Goal: Information Seeking & Learning: Learn about a topic

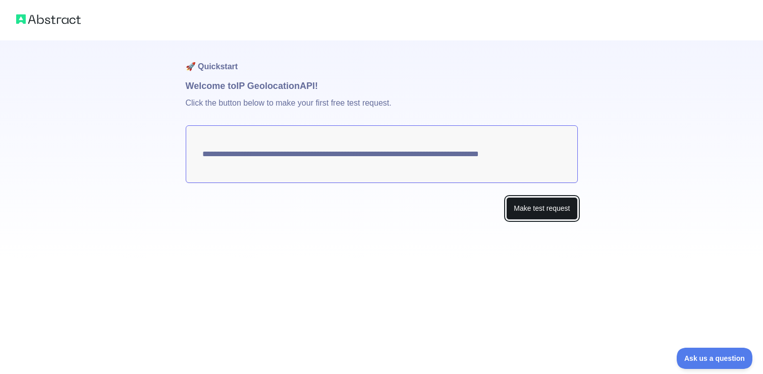
click at [525, 201] on button "Make test request" at bounding box center [541, 208] width 71 height 23
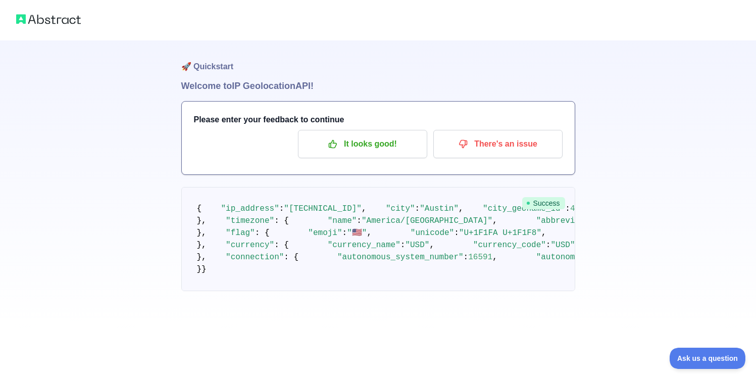
scroll to position [16, 0]
click at [366, 135] on p "It looks good!" at bounding box center [362, 143] width 114 height 17
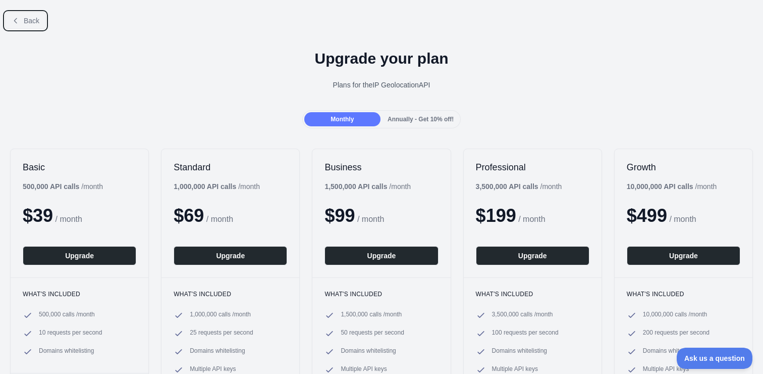
click at [26, 20] on span "Back" at bounding box center [32, 21] width 16 height 8
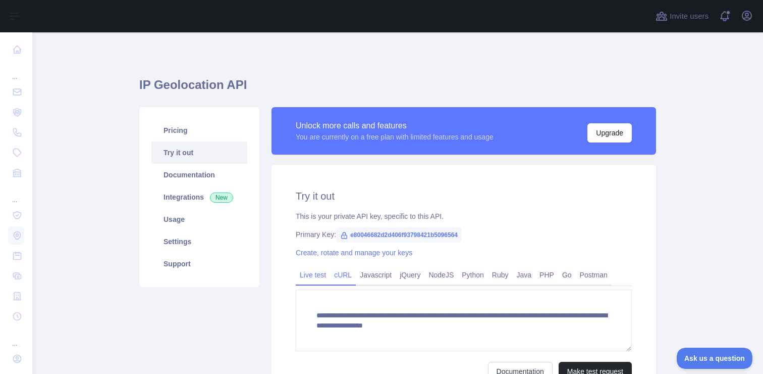
click at [339, 273] on link "cURL" at bounding box center [343, 275] width 26 height 16
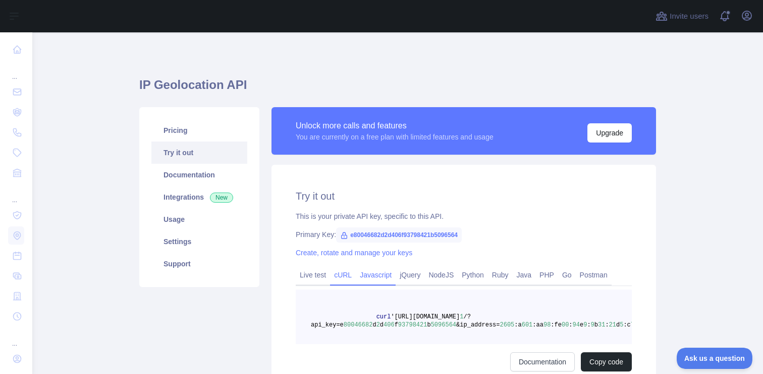
click at [375, 274] on link "Javascript" at bounding box center [376, 275] width 40 height 16
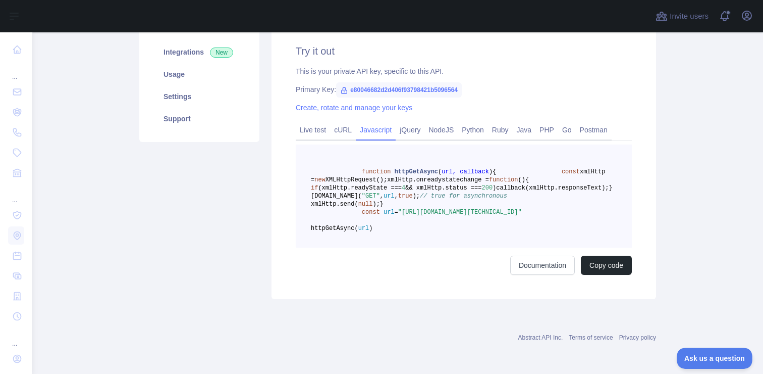
scroll to position [15, 0]
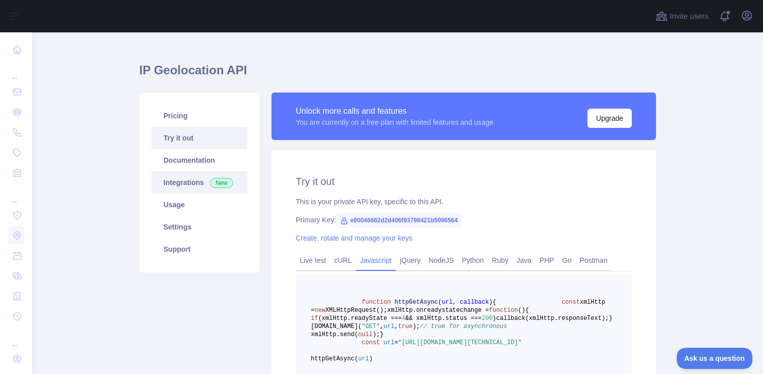
click at [187, 178] on link "Integrations New" at bounding box center [199, 182] width 96 height 22
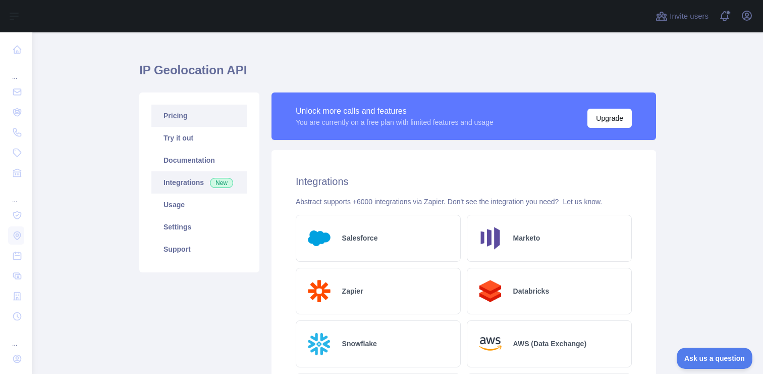
click at [183, 111] on link "Pricing" at bounding box center [199, 116] width 96 height 22
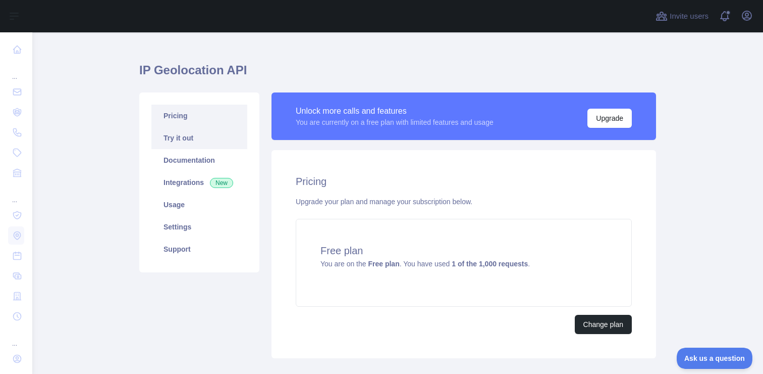
click at [213, 144] on link "Try it out" at bounding box center [199, 138] width 96 height 22
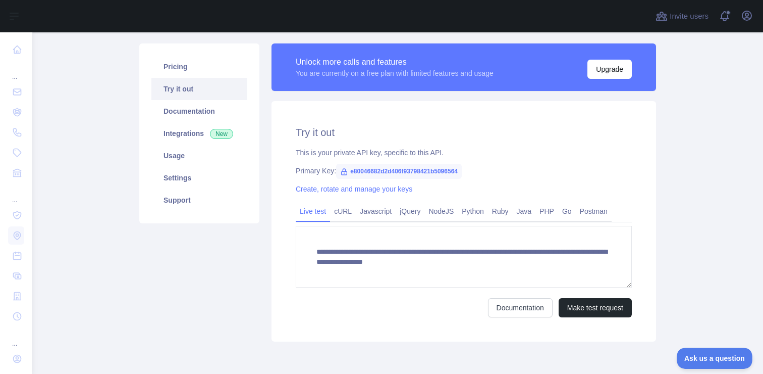
scroll to position [106, 0]
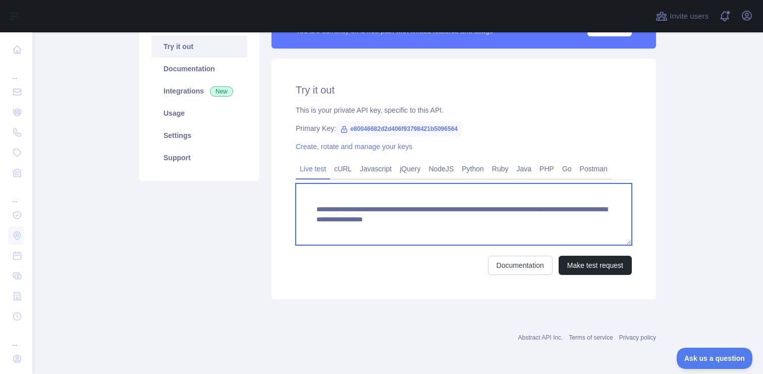
drag, startPoint x: 423, startPoint y: 236, endPoint x: 338, endPoint y: 199, distance: 92.5
click at [338, 199] on textarea "**********" at bounding box center [464, 214] width 336 height 62
drag, startPoint x: 312, startPoint y: 208, endPoint x: 393, endPoint y: 238, distance: 86.3
click at [393, 238] on textarea "**********" at bounding box center [464, 214] width 336 height 62
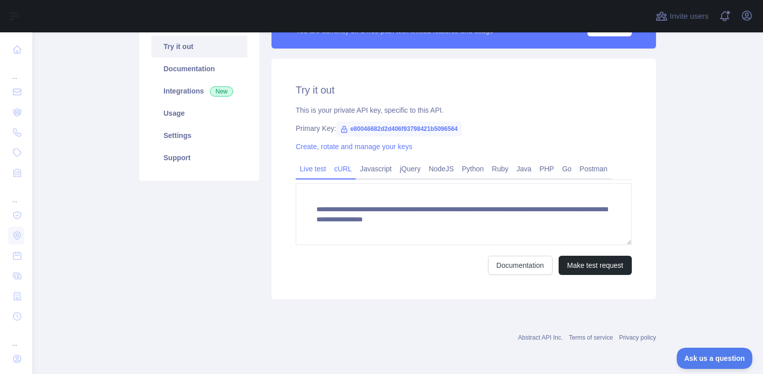
click at [347, 172] on link "cURL" at bounding box center [343, 169] width 26 height 16
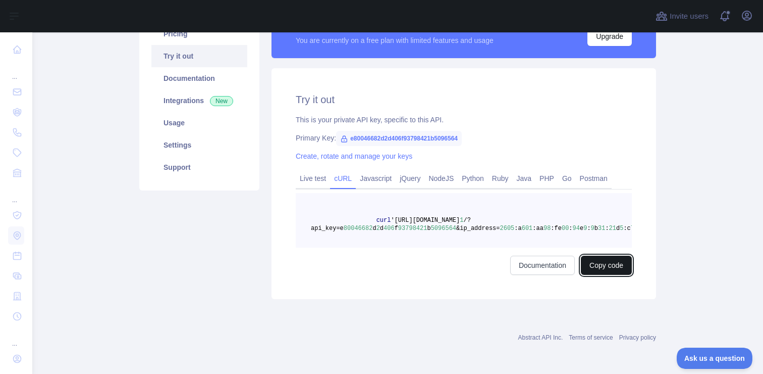
click at [586, 263] on button "Copy code" at bounding box center [606, 264] width 51 height 19
click at [593, 170] on link "Postman" at bounding box center [594, 178] width 36 height 16
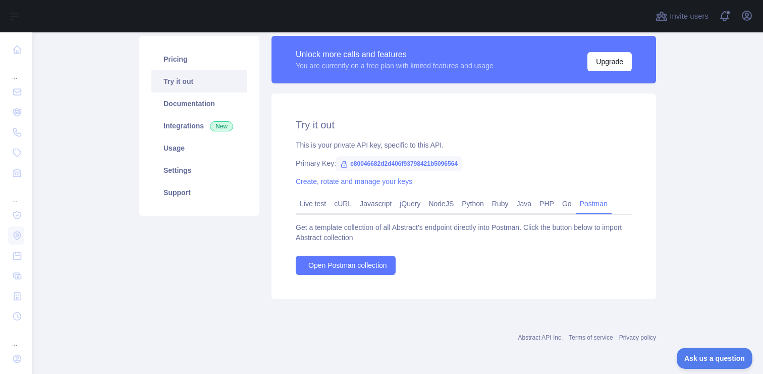
scroll to position [71, 0]
click at [345, 202] on link "cURL" at bounding box center [343, 203] width 26 height 16
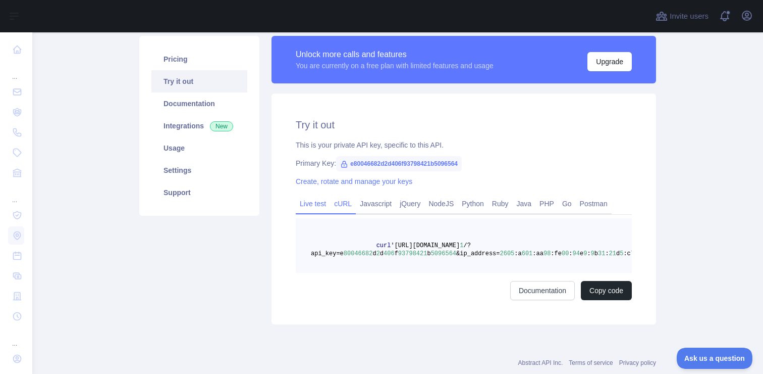
click at [321, 201] on link "Live test" at bounding box center [313, 203] width 34 height 16
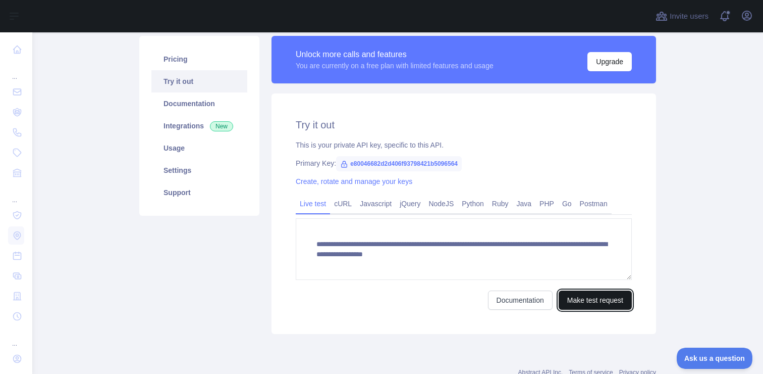
click at [604, 297] on button "Make test request" at bounding box center [595, 299] width 73 height 19
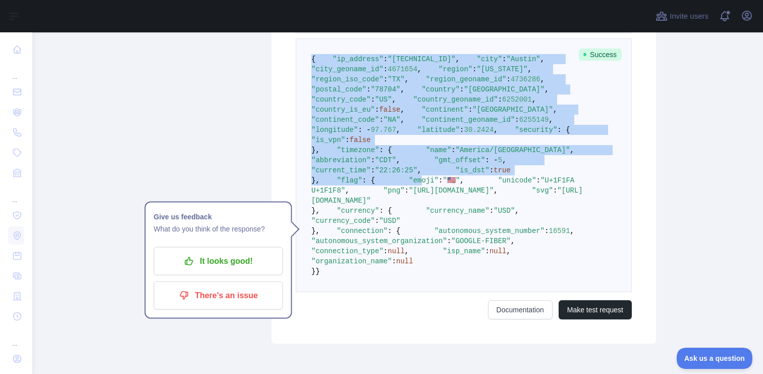
scroll to position [355, 0]
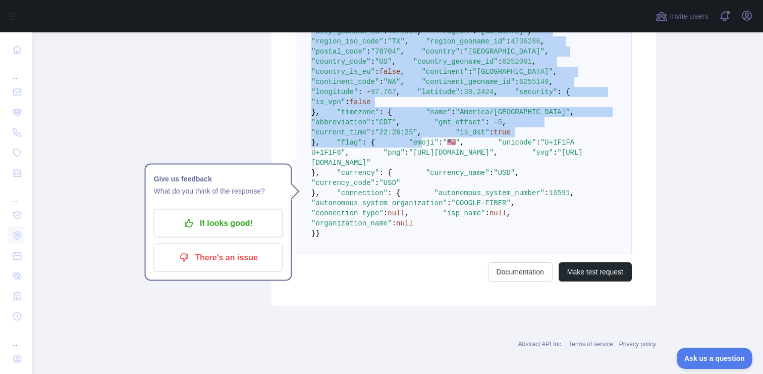
drag, startPoint x: 309, startPoint y: 58, endPoint x: 358, endPoint y: 360, distance: 305.4
click at [358, 254] on pre "{ "ip_address" : "2605:a601:aa98:fe00:94e9:9b31:21d5:c74d" , "city" : "Austin" …" at bounding box center [464, 127] width 336 height 253
copy code "{ "ip_address" : "2605:a601:aa98:fe00:94e9:9b31:21d5:c74d" , "city" : "Austin" …"
click at [229, 259] on p "There's an issue" at bounding box center [219, 257] width 114 height 17
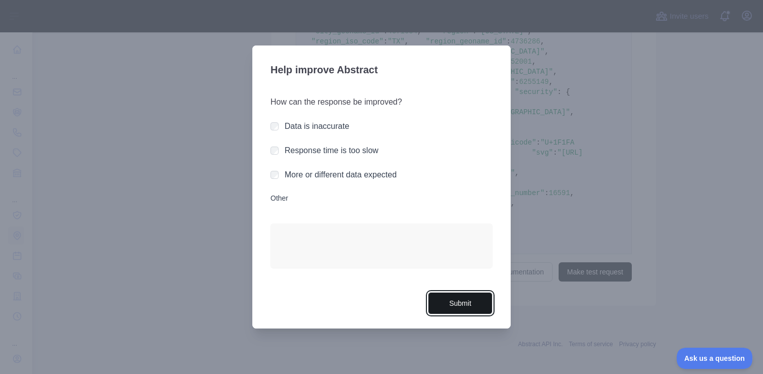
click at [478, 299] on button "Submit" at bounding box center [460, 303] width 65 height 23
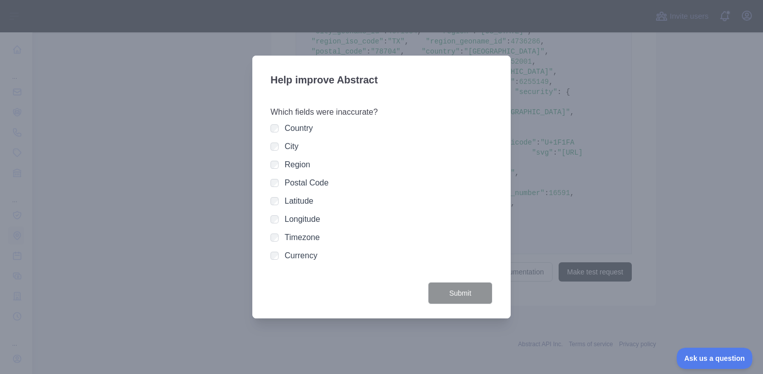
click at [280, 152] on div "Country City Region Postal Code Latitude Longitude Timezone Currency" at bounding box center [382, 191] width 222 height 139
click at [280, 148] on div "City" at bounding box center [382, 146] width 222 height 12
click at [473, 294] on button "Submit" at bounding box center [460, 293] width 65 height 23
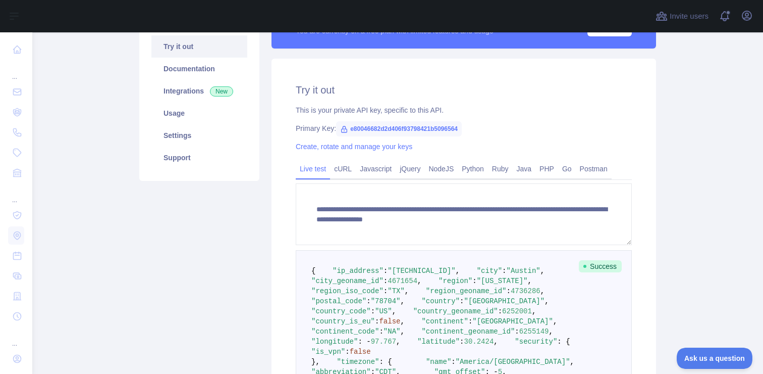
scroll to position [0, 0]
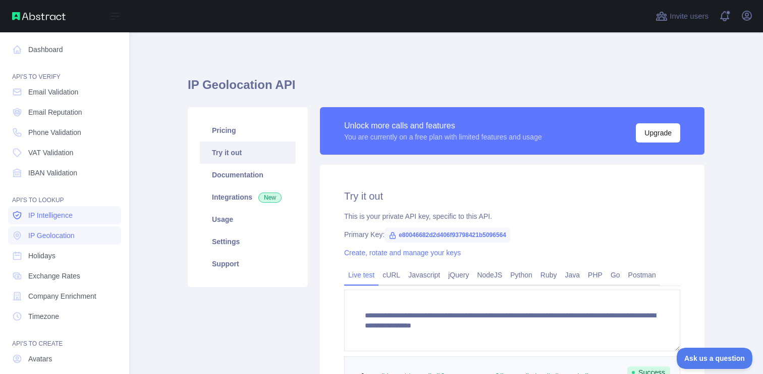
click at [71, 211] on span "IP Intelligence" at bounding box center [50, 215] width 44 height 10
click at [69, 237] on span "IP Geolocation" at bounding box center [51, 235] width 46 height 10
click at [82, 296] on span "Company Enrichment" at bounding box center [62, 296] width 68 height 10
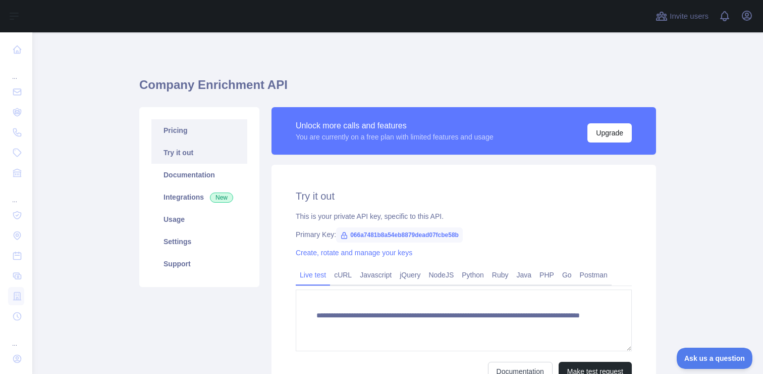
click at [189, 128] on link "Pricing" at bounding box center [199, 130] width 96 height 22
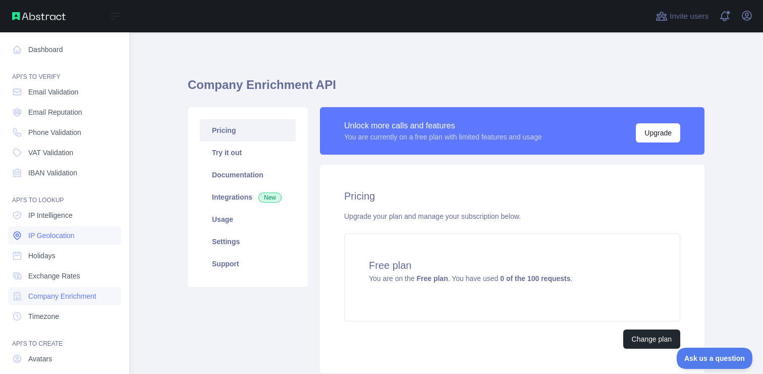
click at [61, 236] on span "IP Geolocation" at bounding box center [51, 235] width 46 height 10
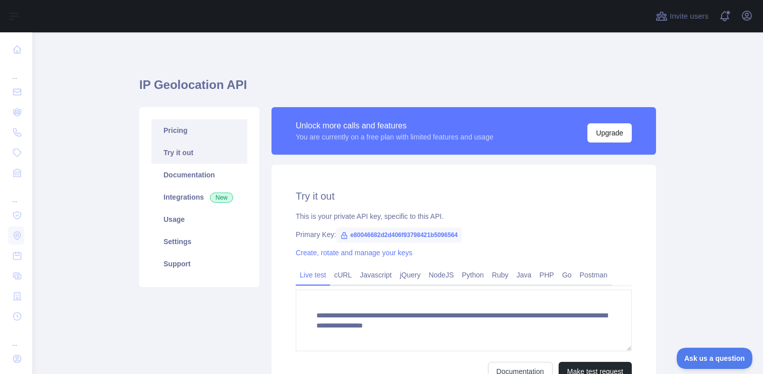
click at [228, 134] on link "Pricing" at bounding box center [199, 130] width 96 height 22
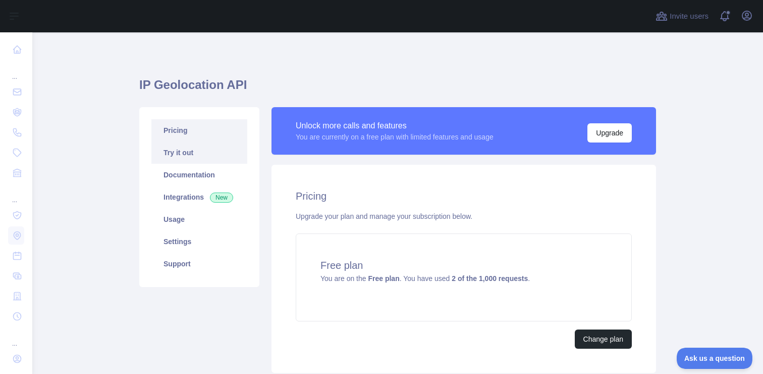
click at [198, 155] on link "Try it out" at bounding box center [199, 152] width 96 height 22
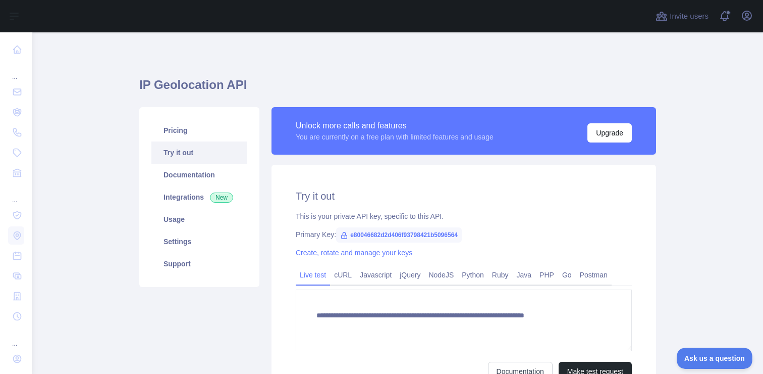
type textarea "**********"
click at [374, 232] on span "e80046682d2d406f93798421b5096564" at bounding box center [399, 234] width 126 height 15
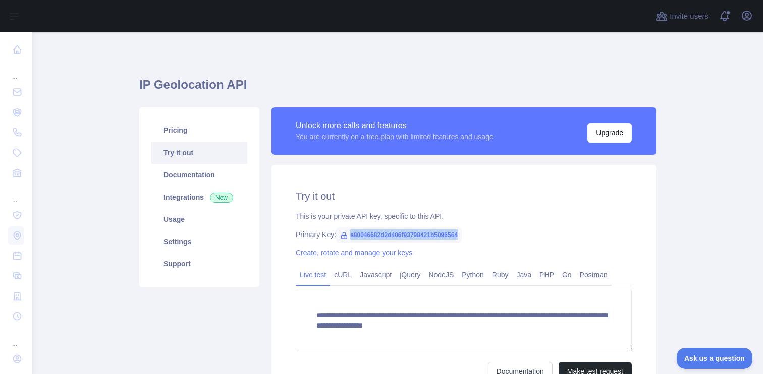
click at [374, 232] on span "e80046682d2d406f93798421b5096564" at bounding box center [399, 234] width 126 height 15
click at [372, 234] on span "e80046682d2d406f93798421b5096564" at bounding box center [399, 234] width 126 height 15
click at [373, 234] on span "e80046682d2d406f93798421b5096564" at bounding box center [399, 234] width 126 height 15
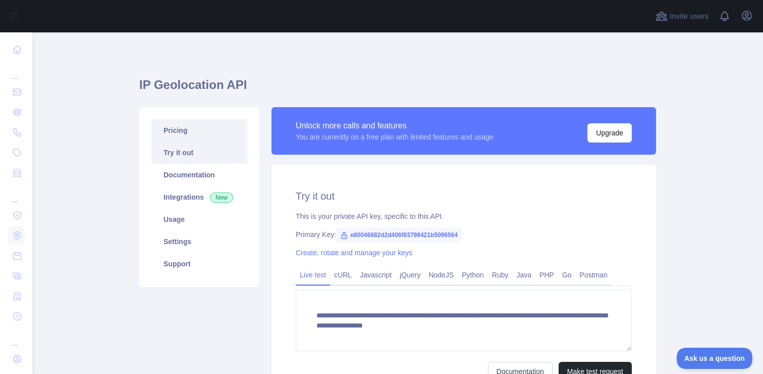
click at [199, 130] on link "Pricing" at bounding box center [199, 130] width 96 height 22
